Goal: Information Seeking & Learning: Check status

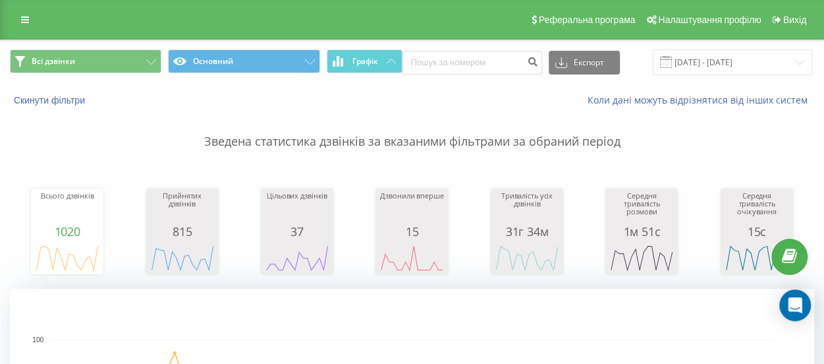
click at [661, 61] on span at bounding box center [666, 62] width 12 height 12
click at [686, 61] on input "[DATE] - [DATE]" at bounding box center [732, 62] width 159 height 26
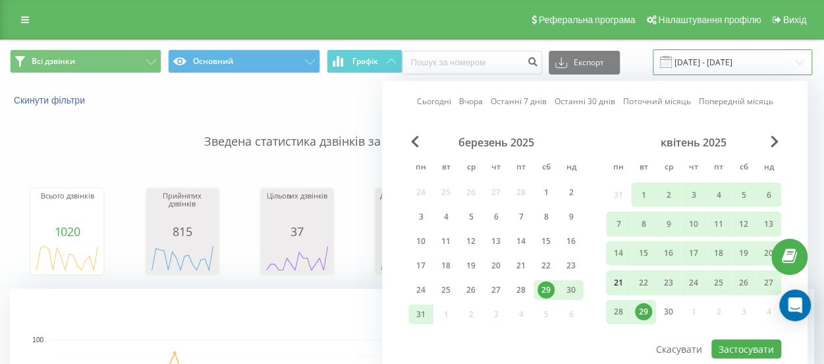
scroll to position [66, 0]
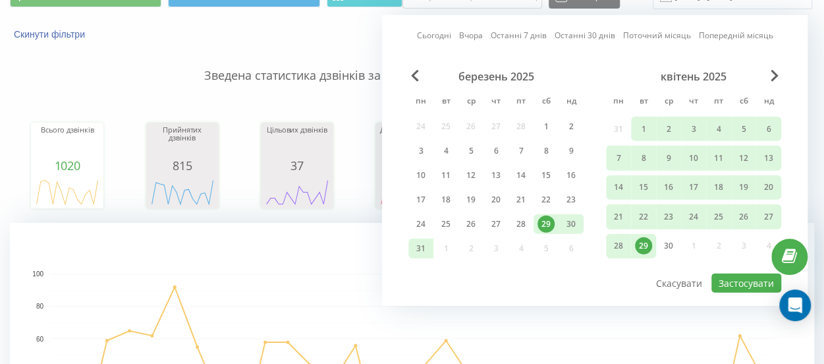
click at [780, 72] on div "квітень 2025" at bounding box center [693, 76] width 175 height 13
click at [777, 74] on span "Next Month" at bounding box center [775, 76] width 8 height 12
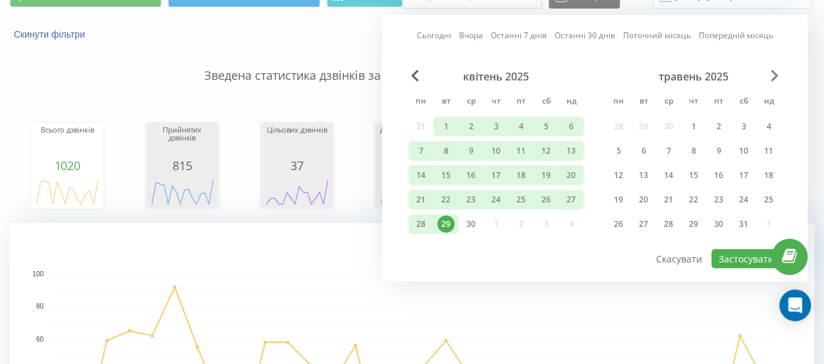
click at [777, 74] on span "Next Month" at bounding box center [775, 76] width 8 height 12
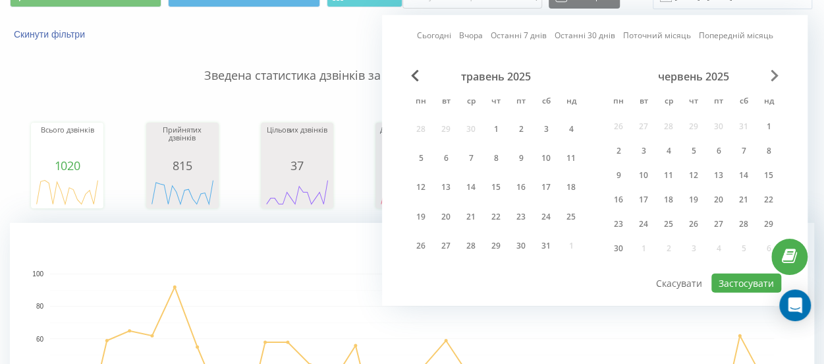
click at [777, 73] on span "Next Month" at bounding box center [775, 76] width 8 height 12
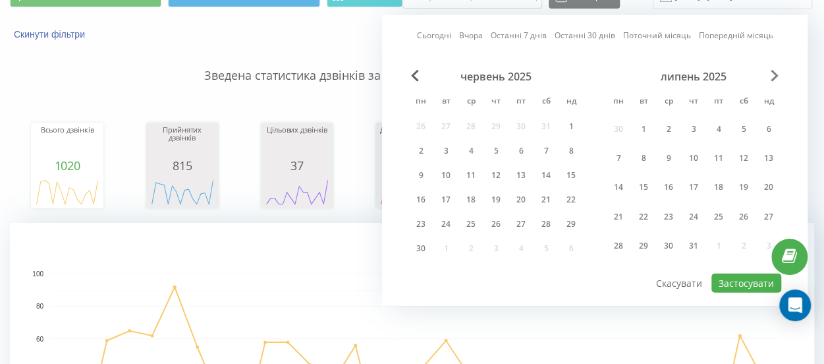
click at [777, 73] on span "Next Month" at bounding box center [775, 76] width 8 height 12
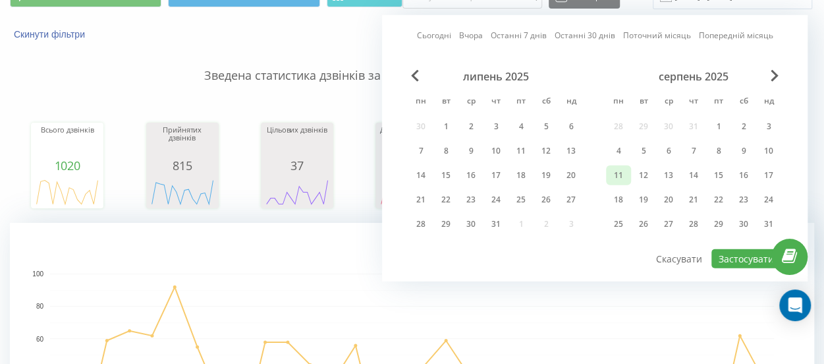
click at [619, 174] on div "11" at bounding box center [618, 175] width 17 height 17
click at [694, 196] on div "21" at bounding box center [693, 199] width 17 height 17
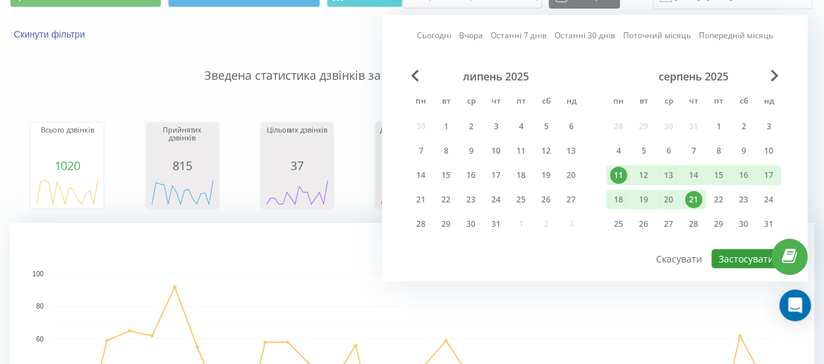
click at [735, 254] on button "Застосувати" at bounding box center [746, 258] width 70 height 19
type input "[DATE] - [DATE]"
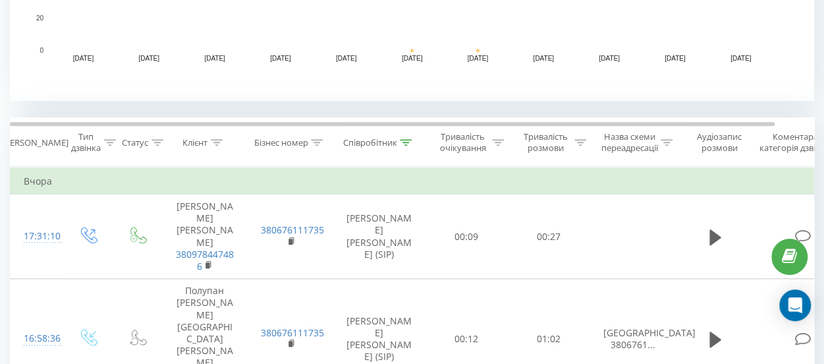
scroll to position [461, 0]
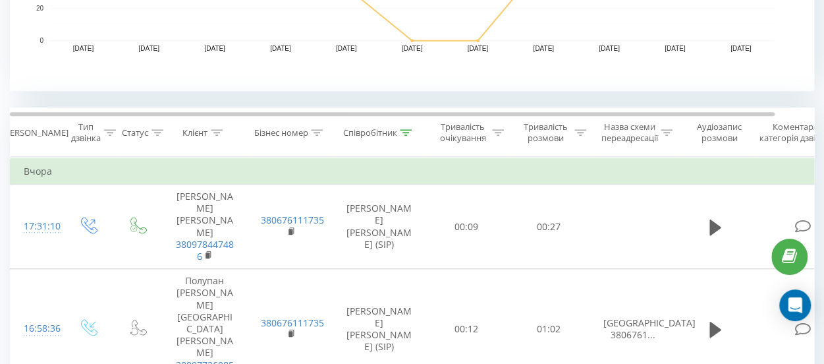
click at [411, 130] on icon at bounding box center [406, 132] width 12 height 7
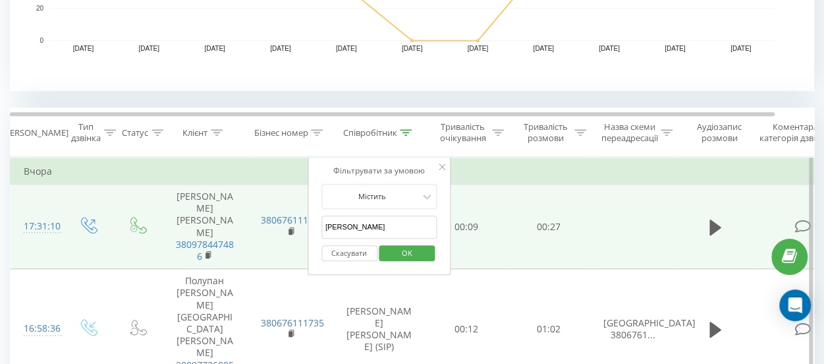
drag, startPoint x: 362, startPoint y: 227, endPoint x: 282, endPoint y: 220, distance: 80.0
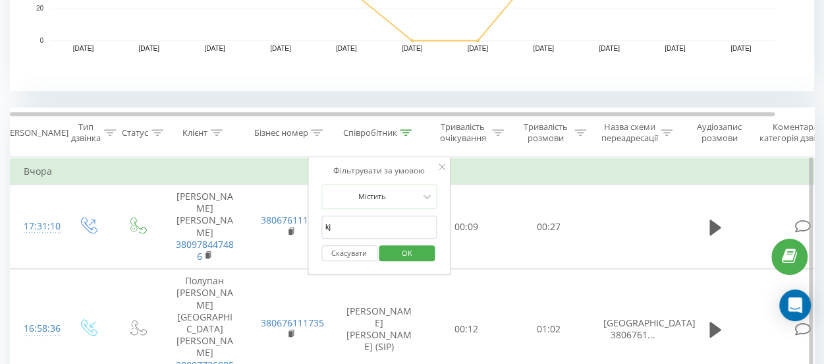
type input "k"
click at [408, 248] on span "OK" at bounding box center [407, 252] width 37 height 20
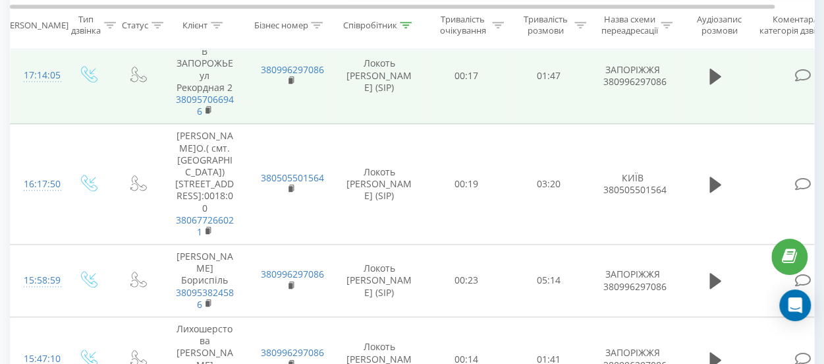
scroll to position [659, 0]
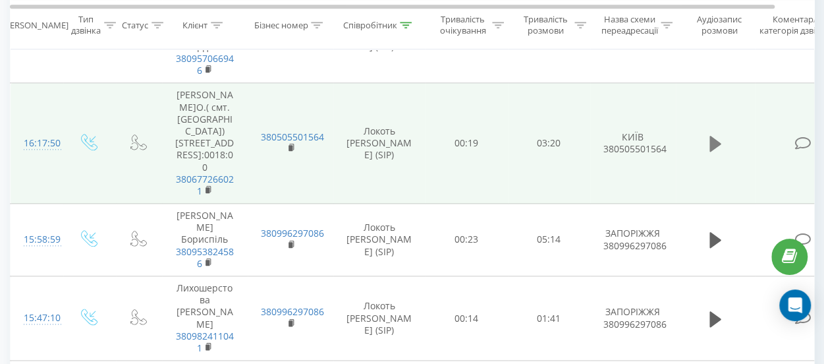
click at [717, 151] on icon at bounding box center [715, 144] width 12 height 16
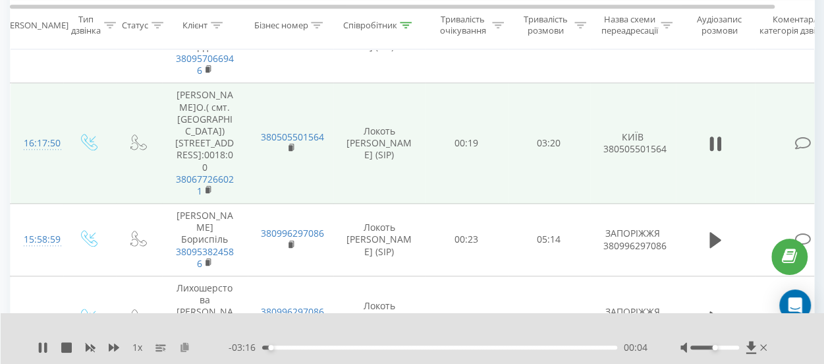
click at [184, 351] on icon at bounding box center [184, 346] width 11 height 9
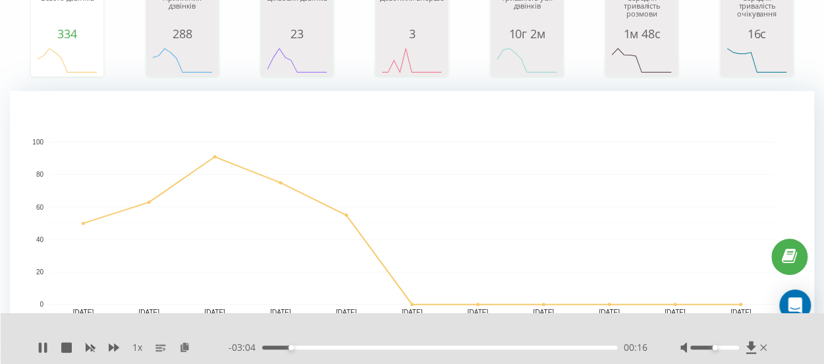
scroll to position [461, 0]
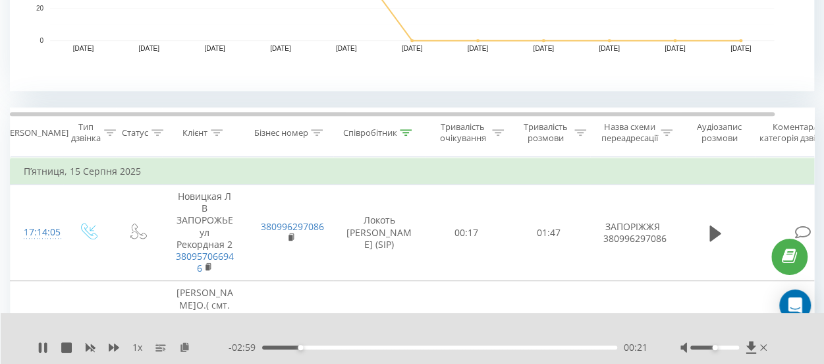
click at [340, 323] on div at bounding box center [404, 330] width 586 height 14
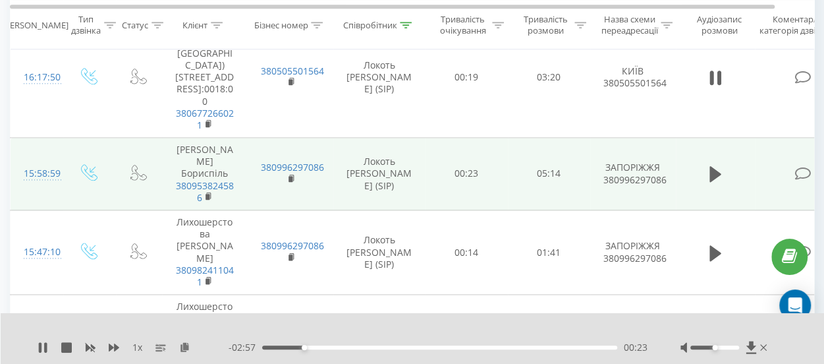
scroll to position [922, 0]
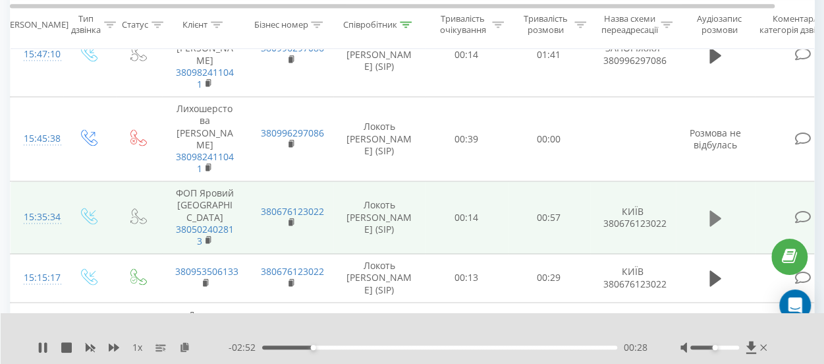
click at [715, 210] on icon at bounding box center [715, 218] width 12 height 16
click at [186, 347] on icon at bounding box center [184, 346] width 11 height 9
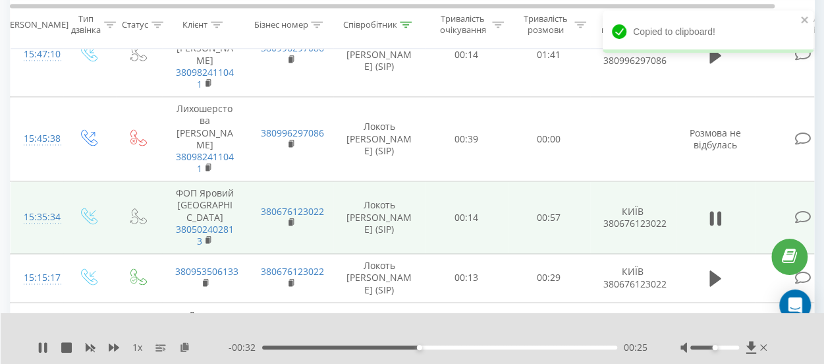
click at [136, 350] on span "1 x" at bounding box center [137, 347] width 10 height 13
click at [110, 344] on icon at bounding box center [114, 347] width 11 height 8
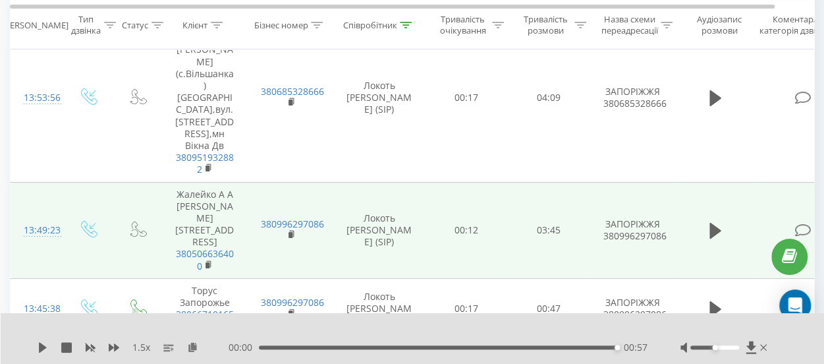
scroll to position [2108, 0]
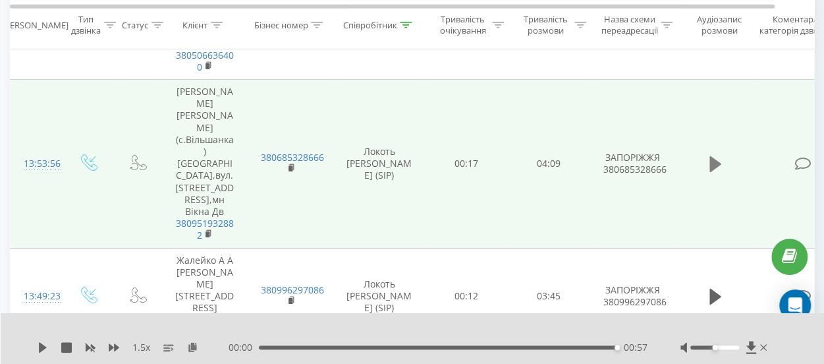
click at [713, 156] on icon at bounding box center [715, 164] width 12 height 16
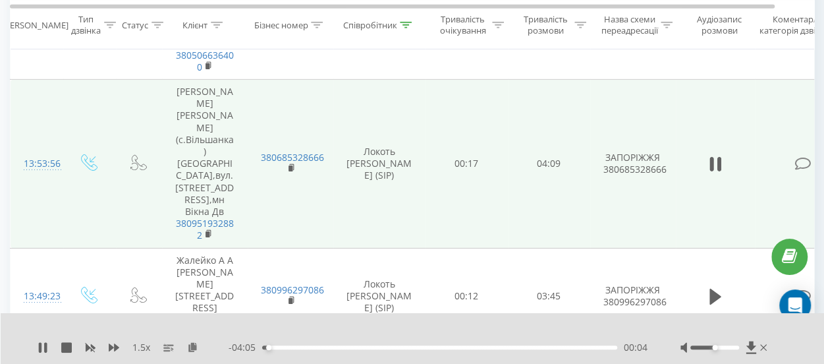
drag, startPoint x: 192, startPoint y: 346, endPoint x: 202, endPoint y: 210, distance: 136.0
click at [193, 346] on icon at bounding box center [192, 346] width 11 height 9
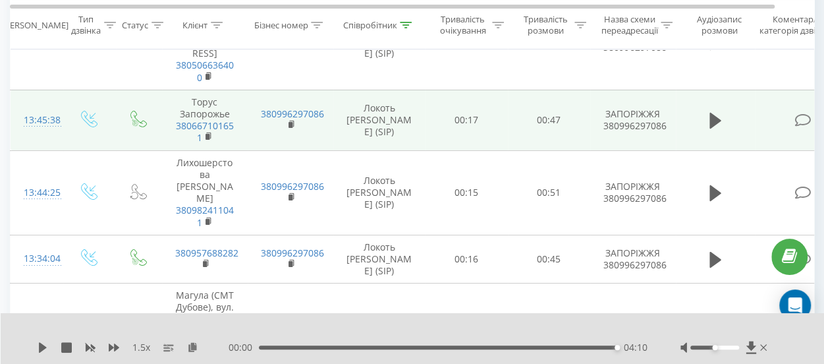
scroll to position [2240, 0]
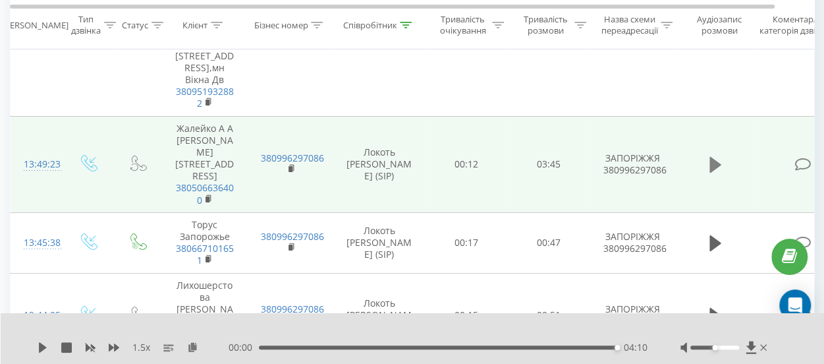
click at [711, 157] on icon at bounding box center [715, 165] width 12 height 16
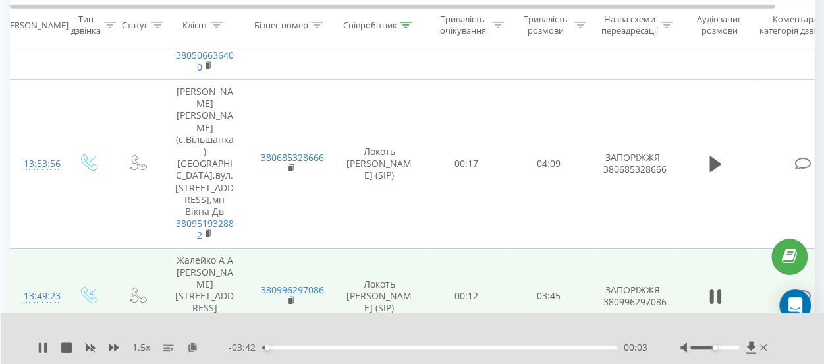
scroll to position [2305, 0]
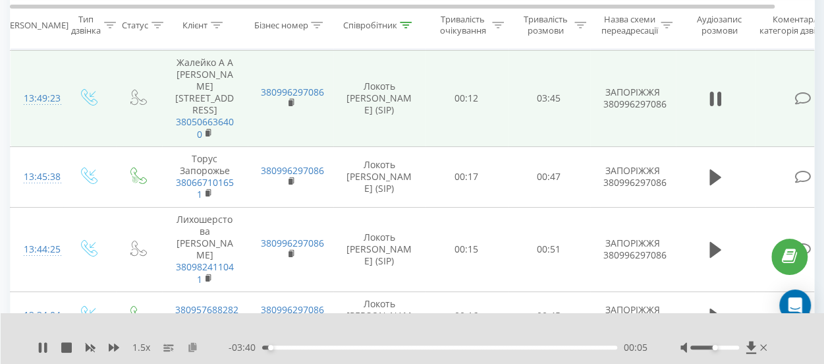
click at [196, 351] on button at bounding box center [192, 347] width 11 height 11
click at [188, 344] on icon at bounding box center [192, 346] width 11 height 9
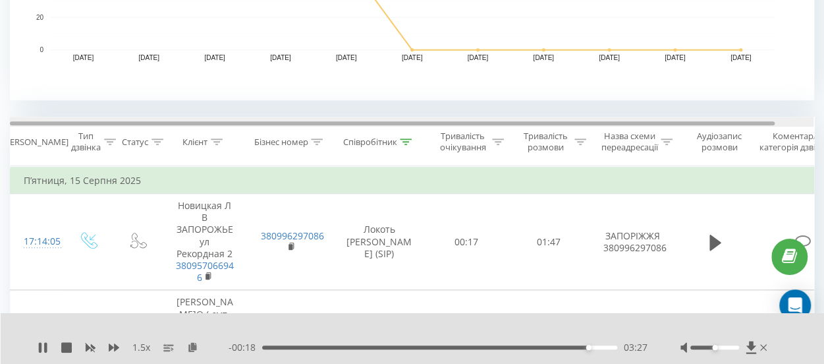
scroll to position [527, 0]
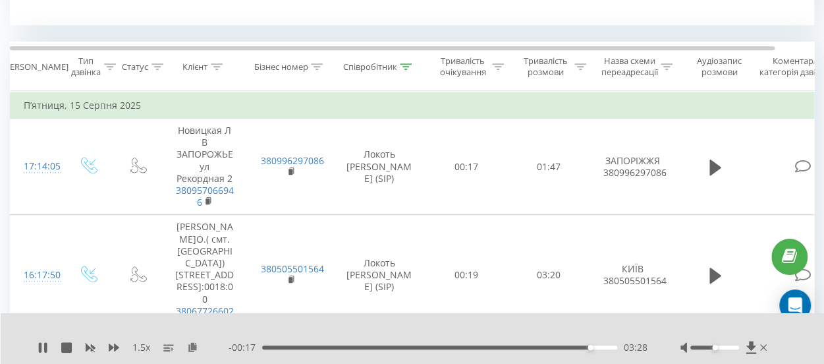
click at [406, 68] on icon at bounding box center [406, 66] width 12 height 7
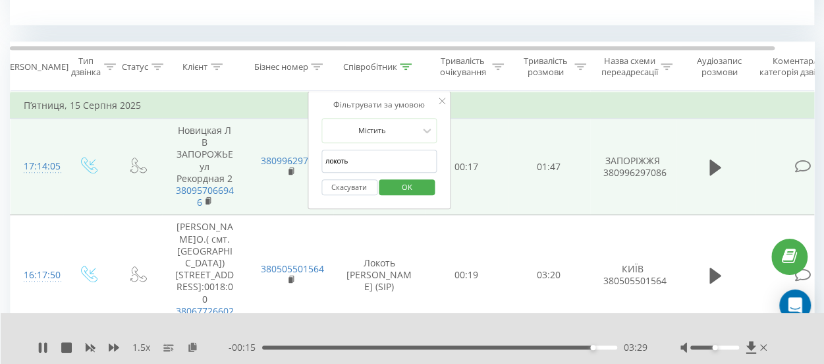
drag, startPoint x: 354, startPoint y: 156, endPoint x: 219, endPoint y: 148, distance: 135.9
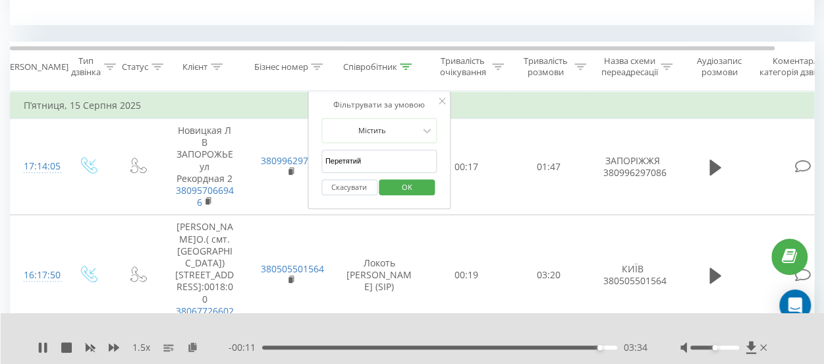
click at [417, 188] on span "OK" at bounding box center [407, 187] width 37 height 20
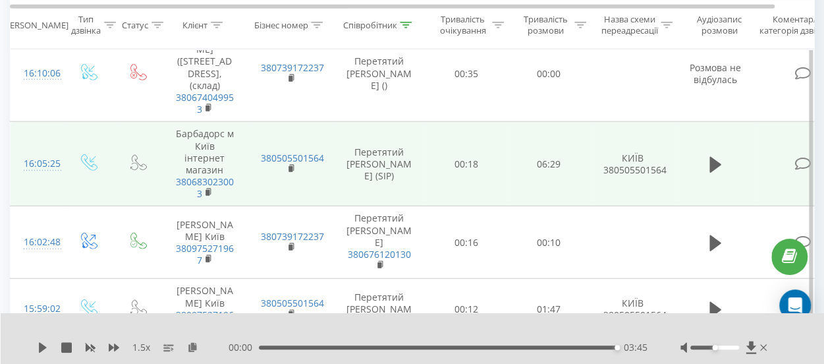
scroll to position [1634, 0]
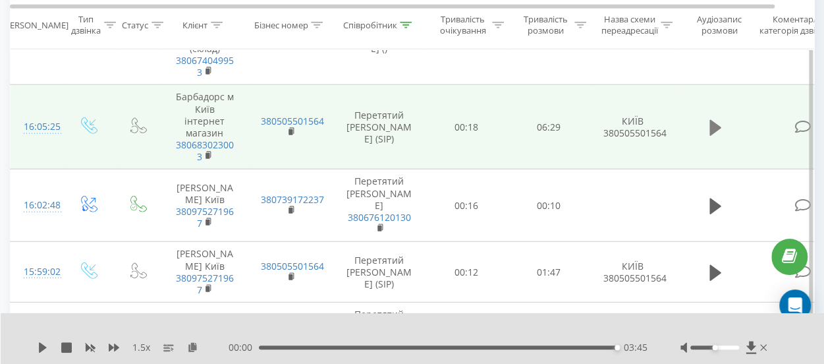
click at [719, 132] on icon at bounding box center [715, 128] width 12 height 18
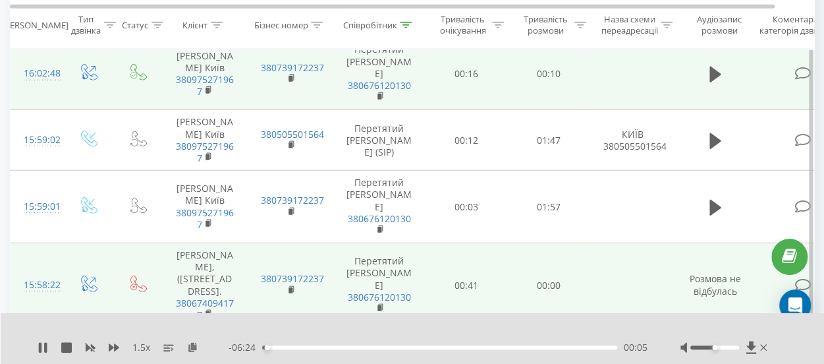
scroll to position [1963, 0]
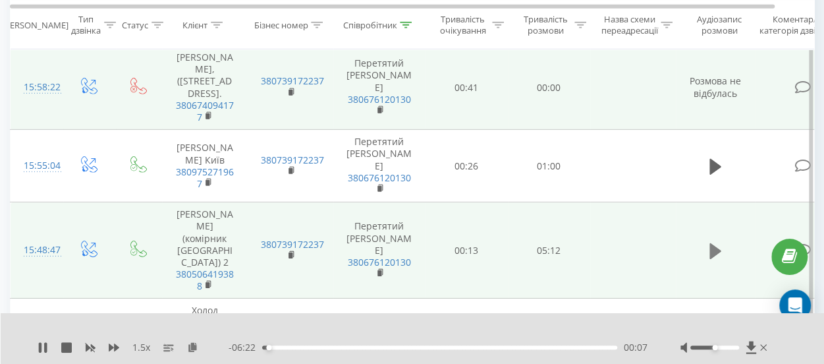
click at [711, 259] on icon at bounding box center [715, 251] width 12 height 16
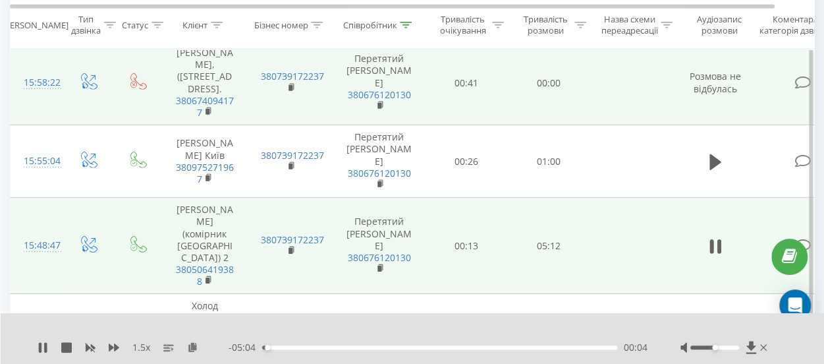
scroll to position [2161, 0]
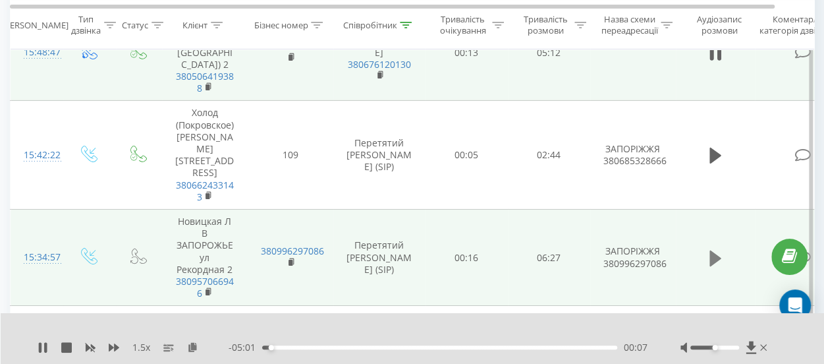
click at [715, 255] on icon at bounding box center [715, 258] width 12 height 16
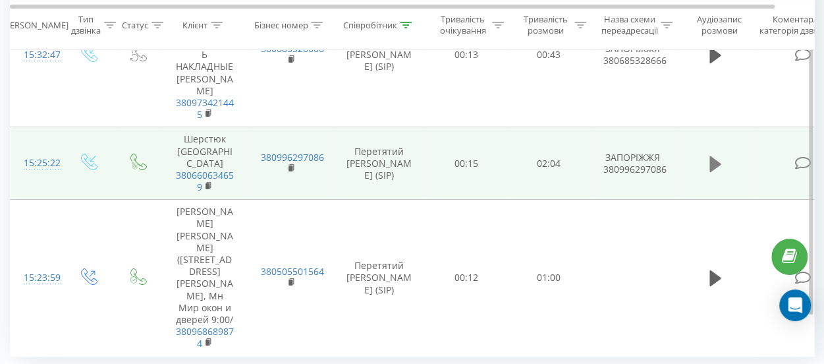
scroll to position [2534, 0]
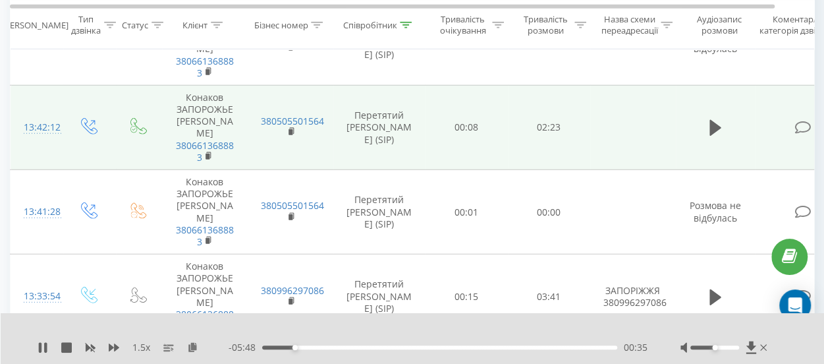
scroll to position [1720, 0]
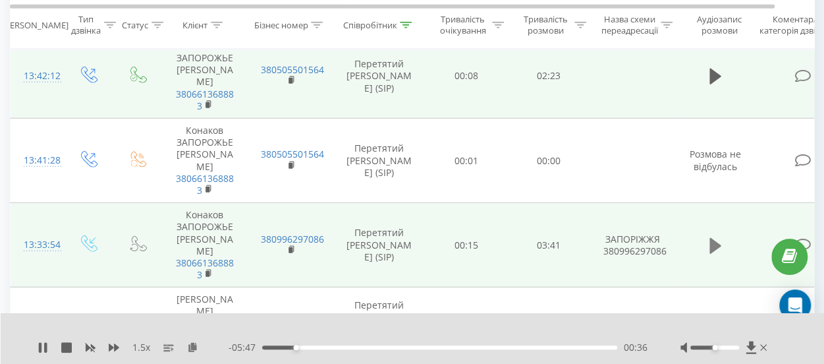
click at [713, 237] on icon at bounding box center [715, 245] width 12 height 16
click at [195, 345] on icon at bounding box center [192, 346] width 11 height 9
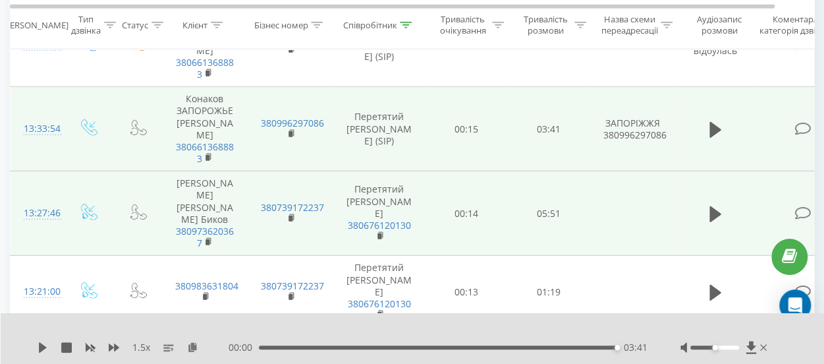
scroll to position [1984, 0]
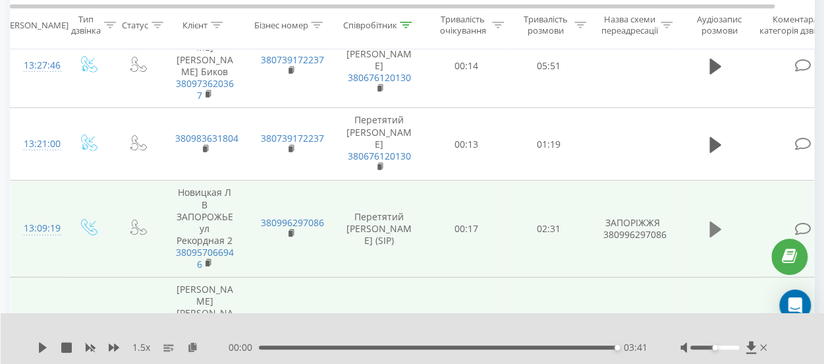
click at [707, 219] on button at bounding box center [715, 229] width 20 height 20
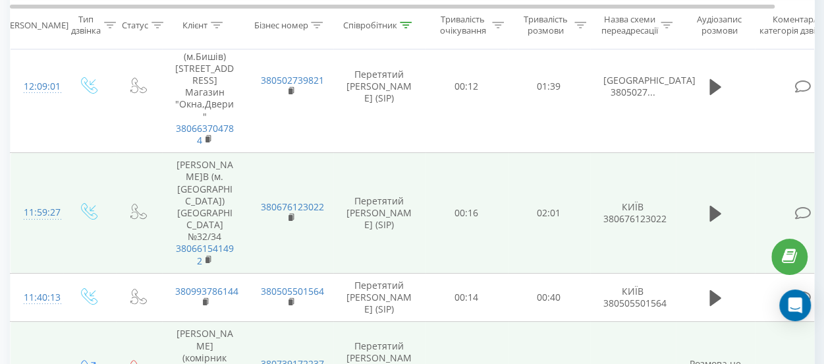
scroll to position [2438, 0]
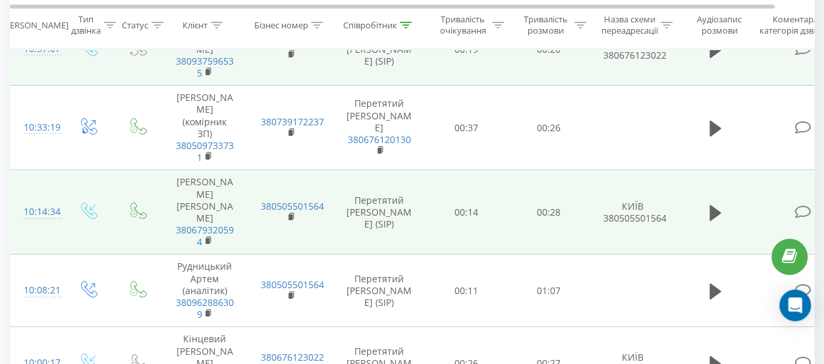
scroll to position [2274, 0]
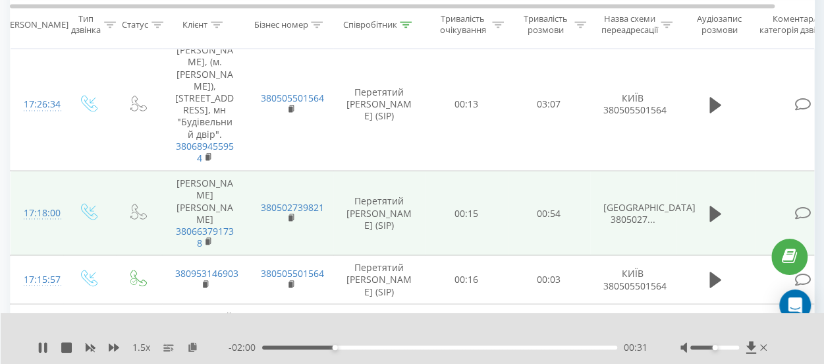
scroll to position [1062, 0]
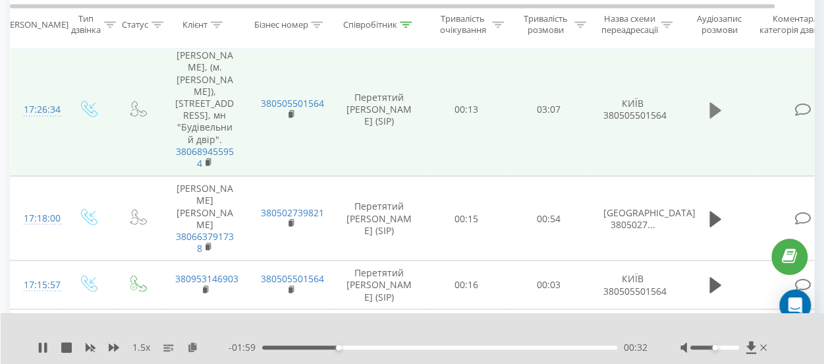
click at [714, 101] on icon at bounding box center [715, 110] width 12 height 18
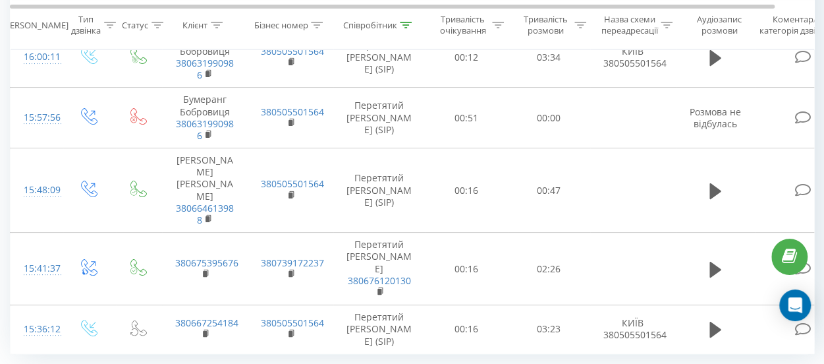
scroll to position [2513, 0]
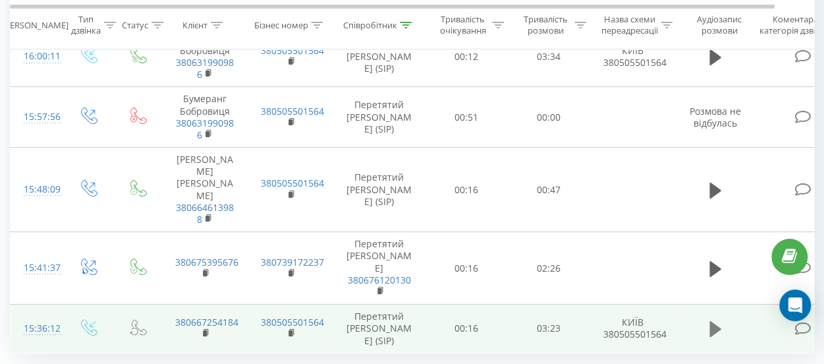
click at [718, 319] on icon at bounding box center [715, 328] width 12 height 18
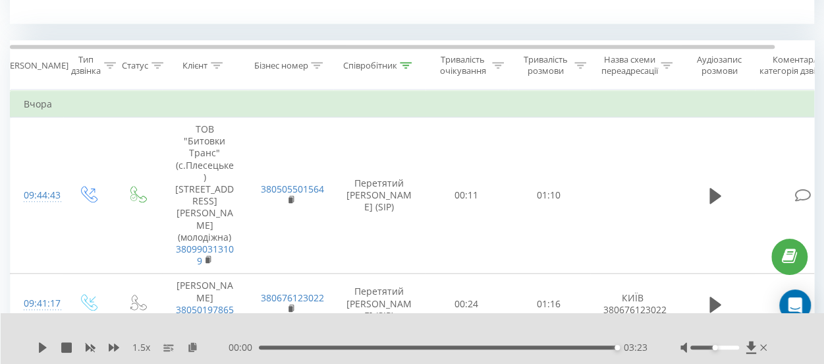
scroll to position [395, 0]
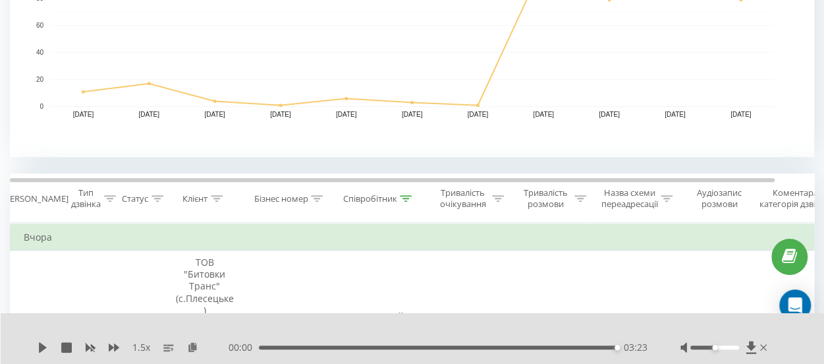
click at [406, 198] on icon at bounding box center [406, 198] width 12 height 7
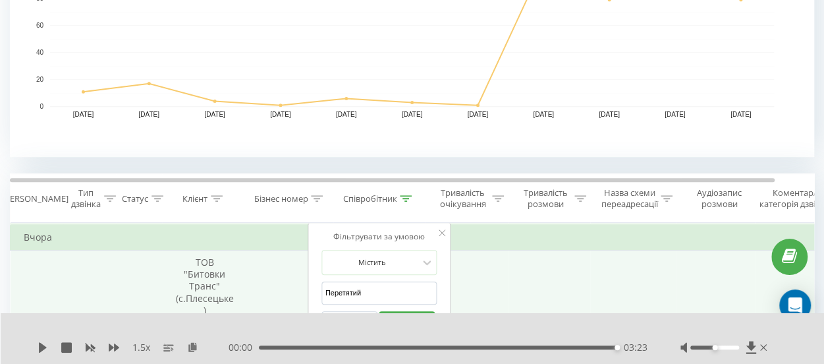
drag, startPoint x: 369, startPoint y: 294, endPoint x: 302, endPoint y: 293, distance: 67.2
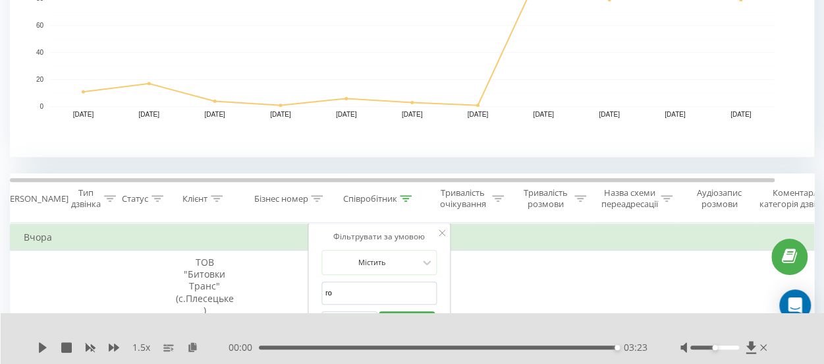
type input "Городовенко"
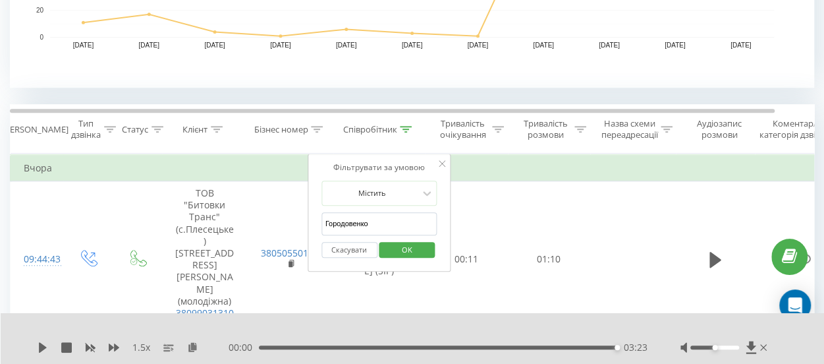
scroll to position [527, 0]
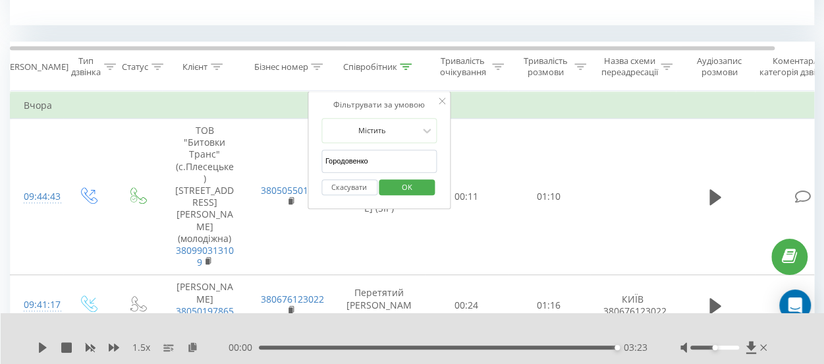
click at [410, 188] on span "OK" at bounding box center [407, 187] width 37 height 20
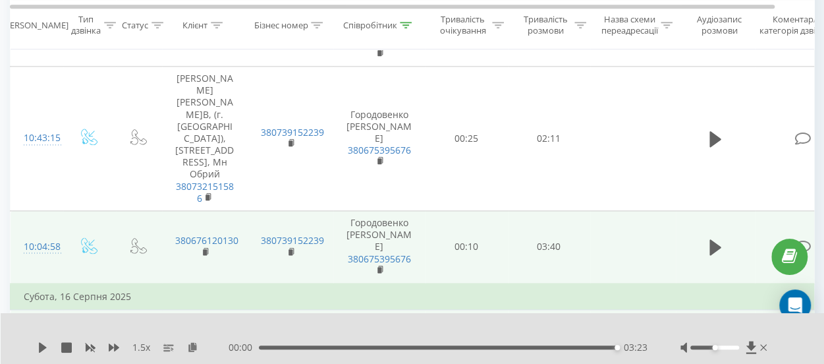
scroll to position [711, 0]
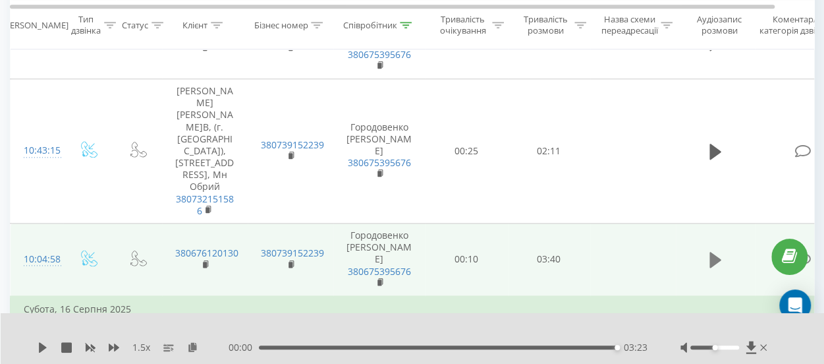
click at [715, 252] on icon at bounding box center [715, 260] width 12 height 16
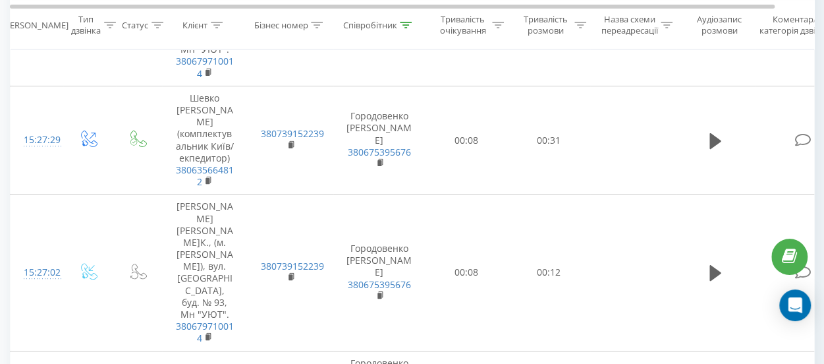
scroll to position [2634, 0]
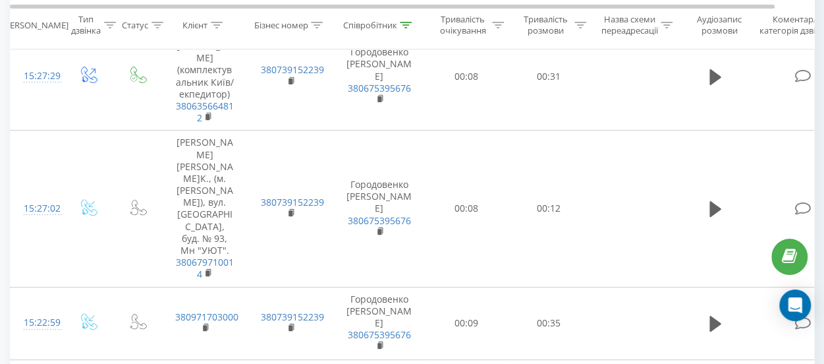
scroll to position [2685, 0]
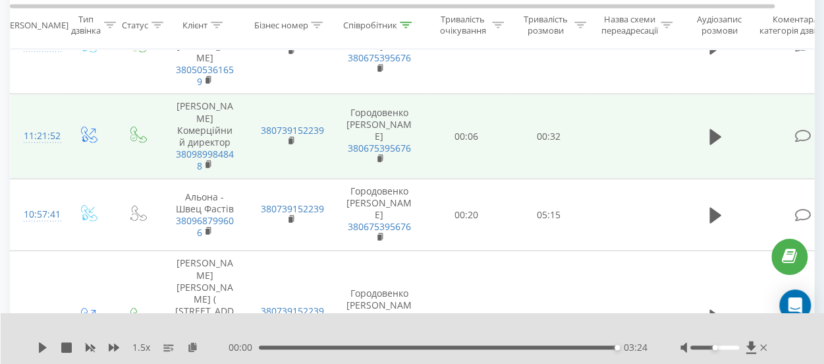
scroll to position [1457, 0]
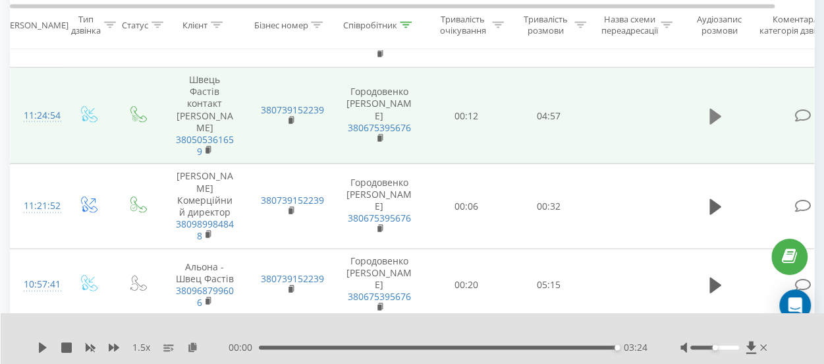
click at [715, 109] on icon at bounding box center [715, 117] width 12 height 16
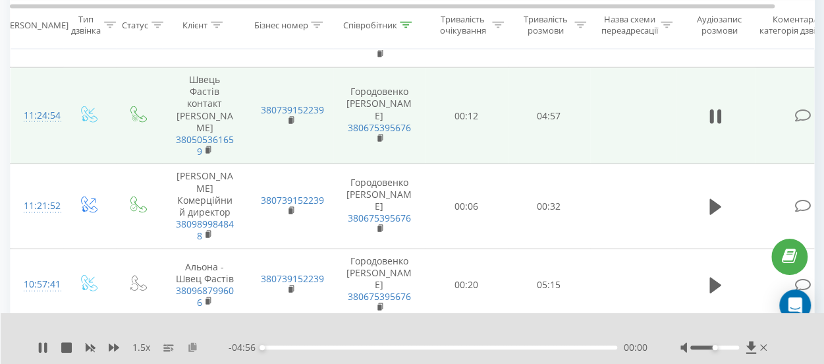
click at [194, 346] on icon at bounding box center [192, 346] width 11 height 9
